Goal: Task Accomplishment & Management: Manage account settings

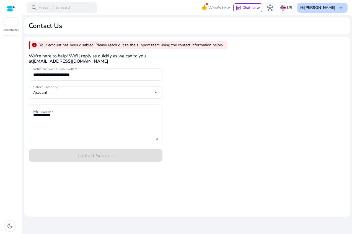
click at [342, 7] on span "keyboard_arrow_down" at bounding box center [341, 7] width 7 height 7
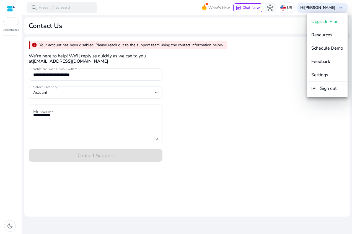
click at [157, 93] on div at bounding box center [176, 117] width 352 height 234
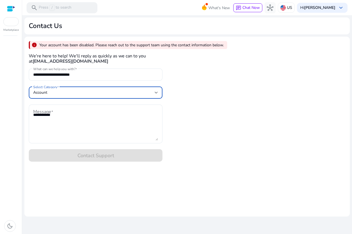
click at [157, 93] on div at bounding box center [156, 92] width 3 height 2
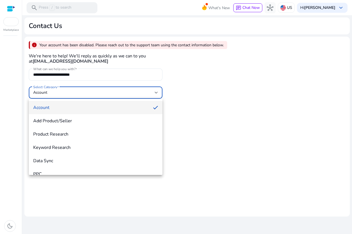
click at [157, 93] on div at bounding box center [176, 117] width 352 height 234
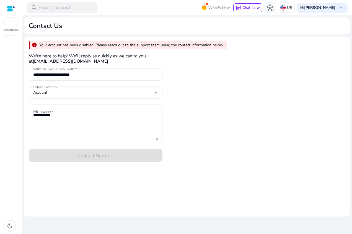
click at [157, 93] on div at bounding box center [156, 92] width 3 height 2
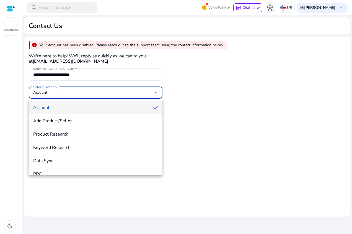
click at [314, 68] on div at bounding box center [176, 117] width 352 height 234
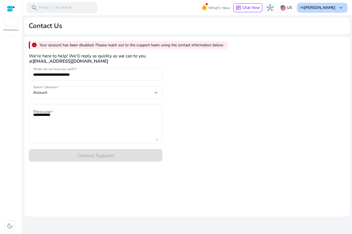
click at [331, 7] on b "[PERSON_NAME]" at bounding box center [319, 7] width 31 height 5
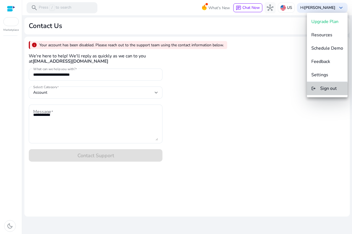
click at [317, 94] on button "logout Sign out" at bounding box center [327, 88] width 41 height 13
